Goal: Information Seeking & Learning: Compare options

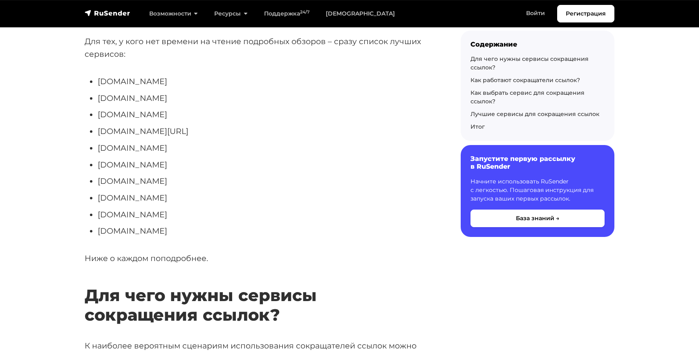
scroll to position [235, 0]
click at [98, 130] on li "[DOMAIN_NAME][URL]" at bounding box center [266, 130] width 337 height 13
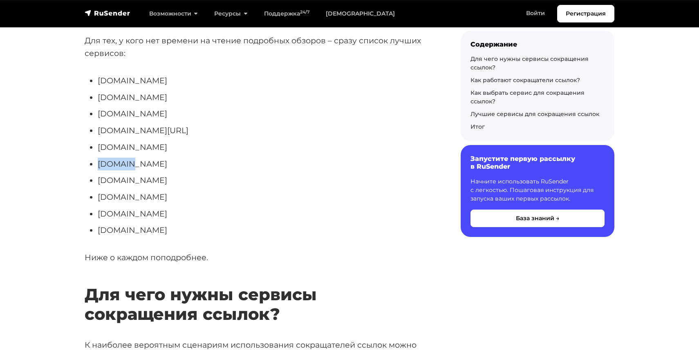
drag, startPoint x: 98, startPoint y: 161, endPoint x: 138, endPoint y: 160, distance: 40.5
click at [139, 161] on li "[DOMAIN_NAME]" at bounding box center [266, 164] width 337 height 13
copy li "[DOMAIN_NAME]"
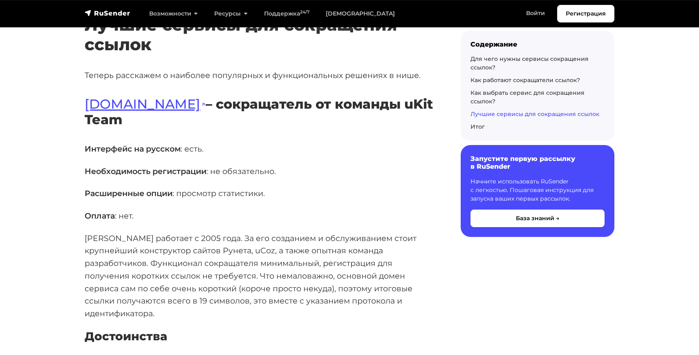
scroll to position [1512, 0]
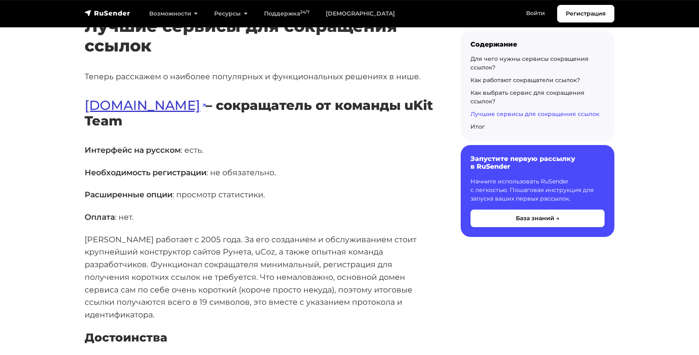
click at [96, 109] on link "[DOMAIN_NAME]" at bounding box center [145, 105] width 121 height 16
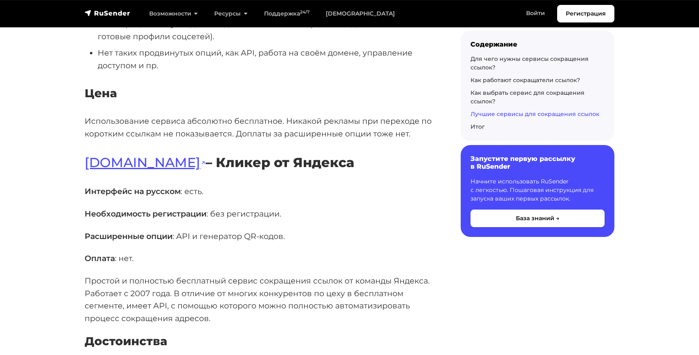
scroll to position [2160, 0]
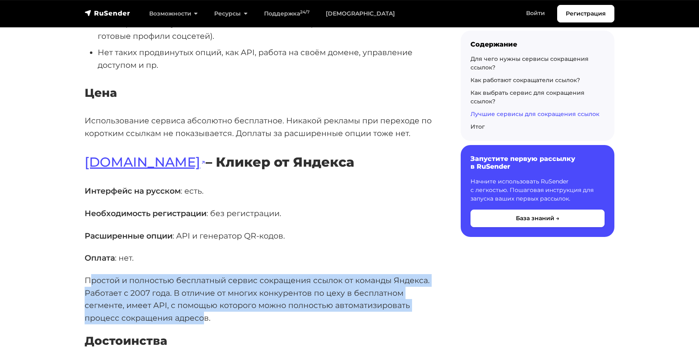
drag, startPoint x: 92, startPoint y: 254, endPoint x: 204, endPoint y: 291, distance: 117.9
click at [204, 291] on p "Простой и полностью бесплатный сервис сокращения ссылок от команды Яндекса. Раб…" at bounding box center [260, 299] width 350 height 50
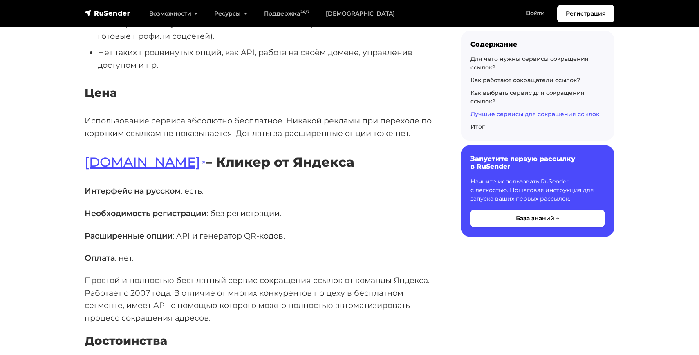
click at [204, 291] on p "Простой и полностью бесплатный сервис сокращения ссылок от команды Яндекса. Раб…" at bounding box center [260, 299] width 350 height 50
click at [177, 230] on p "Расширенные опции : API и генератор QR-кодов." at bounding box center [260, 236] width 350 height 13
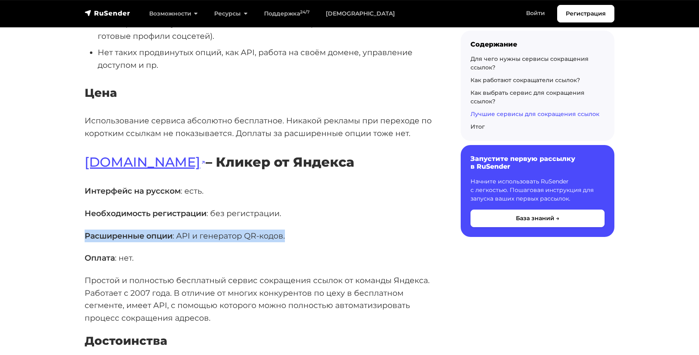
click at [177, 230] on p "Расширенные опции : API и генератор QR-кодов." at bounding box center [260, 236] width 350 height 13
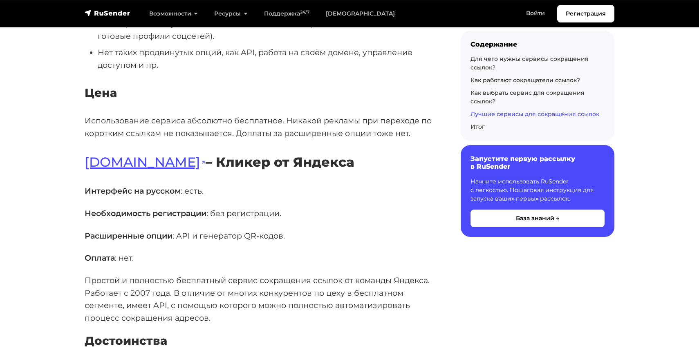
click at [167, 208] on strong "Необходимость регистрации" at bounding box center [146, 213] width 122 height 10
click at [164, 186] on strong "Интерфейс на русском" at bounding box center [133, 191] width 96 height 10
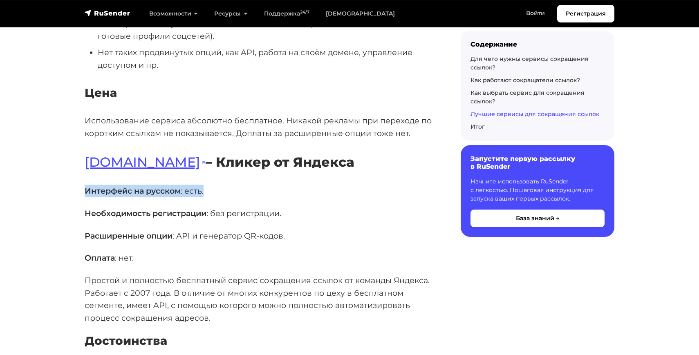
click at [164, 186] on strong "Интерфейс на русском" at bounding box center [133, 191] width 96 height 10
click at [109, 253] on strong "Оплата" at bounding box center [100, 258] width 30 height 10
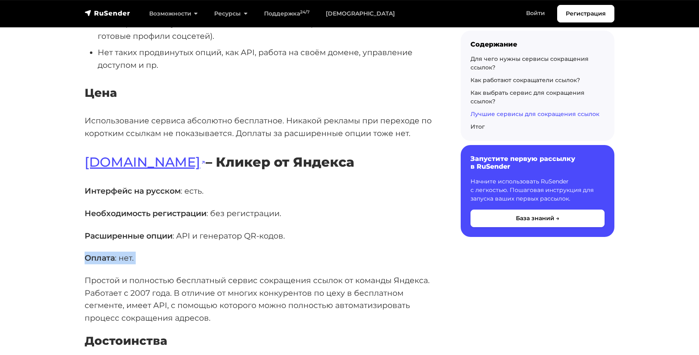
click at [109, 253] on strong "Оплата" at bounding box center [100, 258] width 30 height 10
click at [177, 274] on p "Простой и полностью бесплатный сервис сокращения ссылок от команды Яндекса. Раб…" at bounding box center [260, 299] width 350 height 50
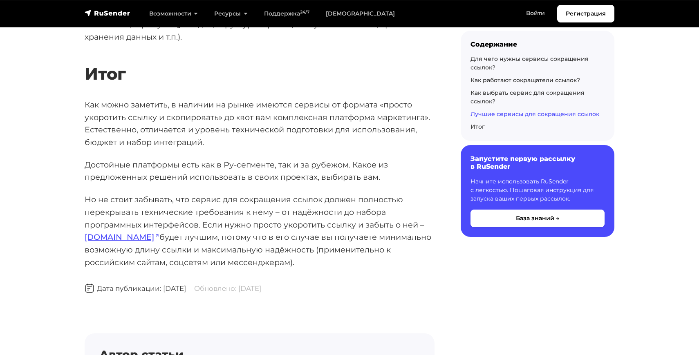
scroll to position [4154, 0]
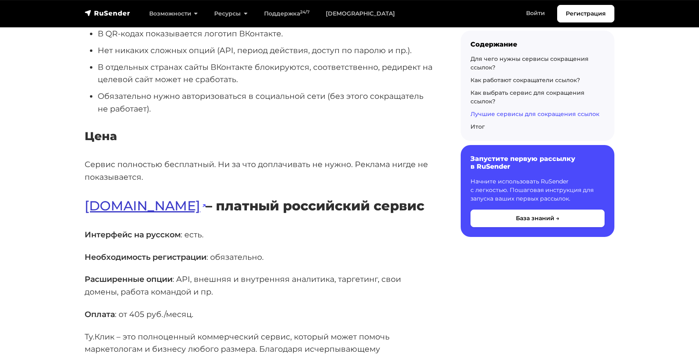
click at [101, 198] on link "[DOMAIN_NAME]" at bounding box center [145, 206] width 121 height 16
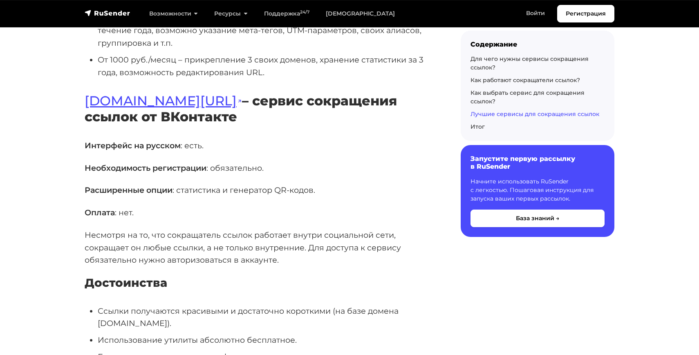
scroll to position [3665, 0]
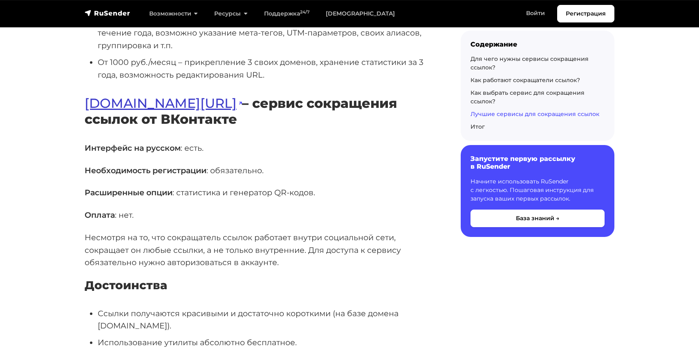
click at [122, 95] on link "[DOMAIN_NAME][URL]" at bounding box center [163, 103] width 157 height 16
